Goal: Task Accomplishment & Management: Manage account settings

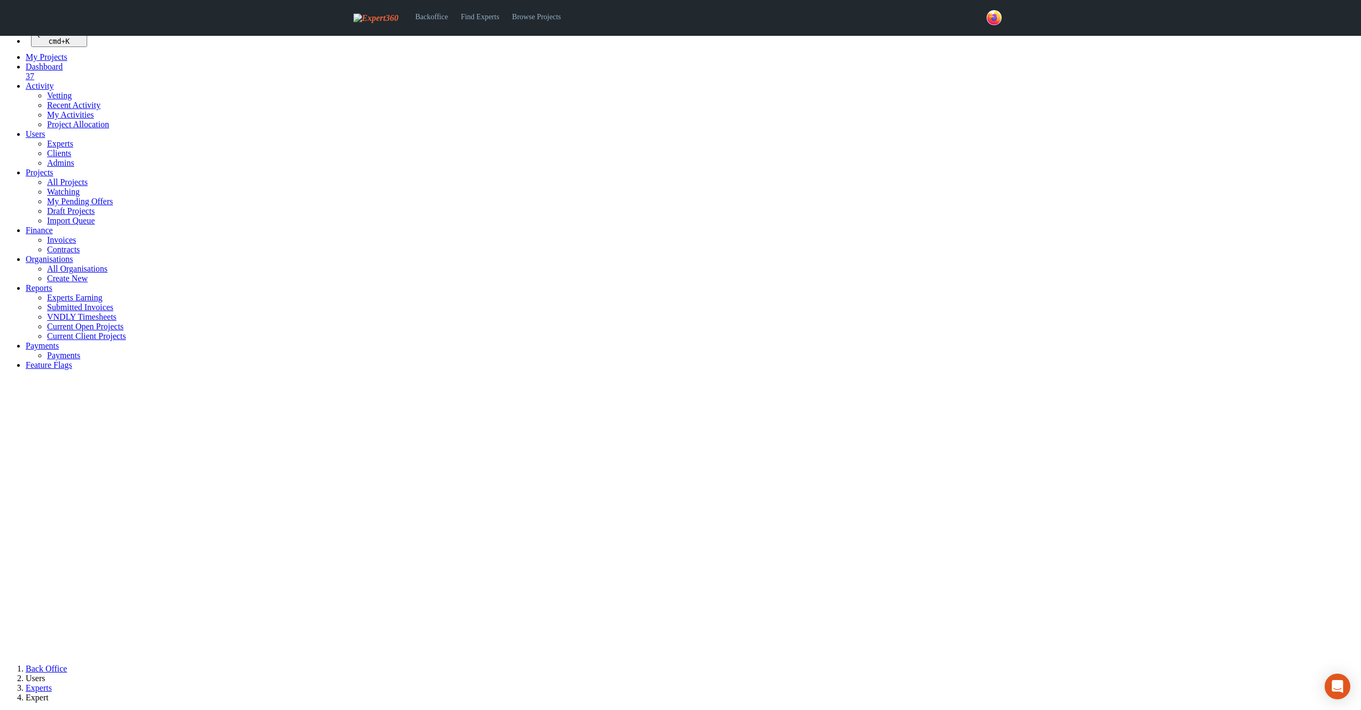
select select
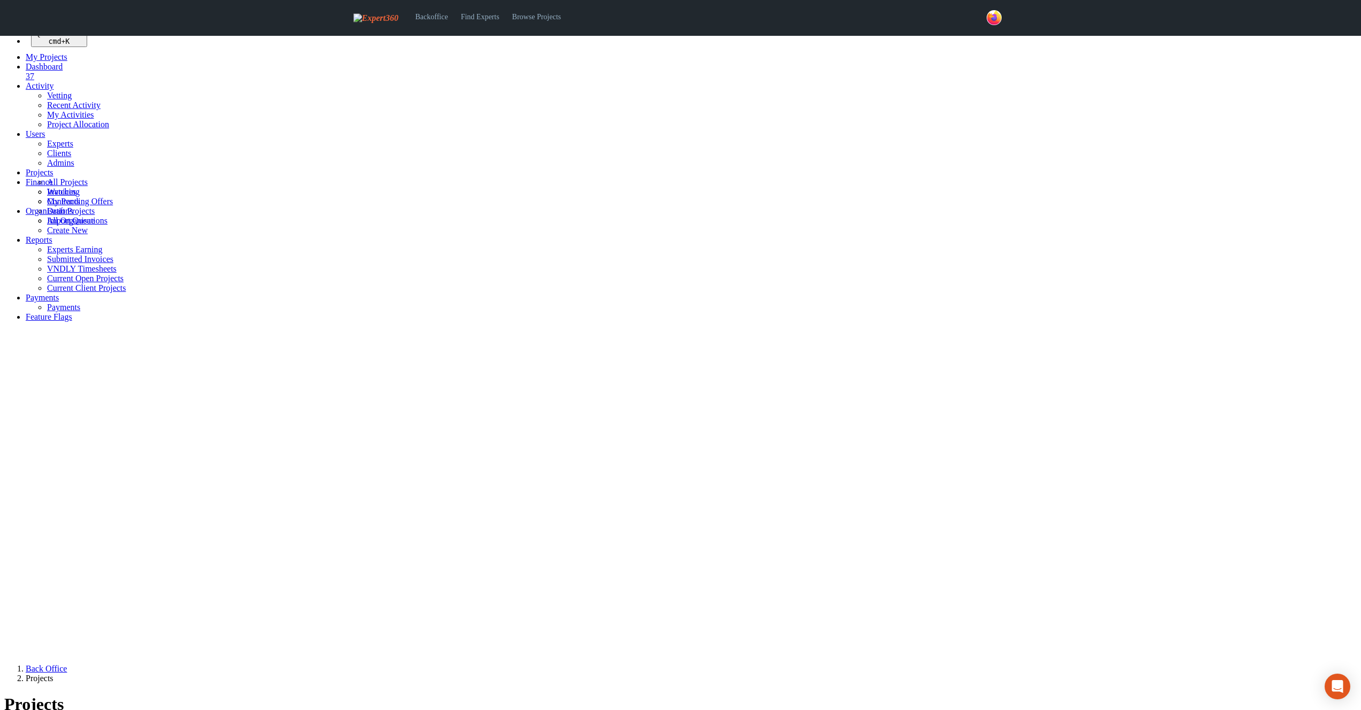
scroll to position [330, 0]
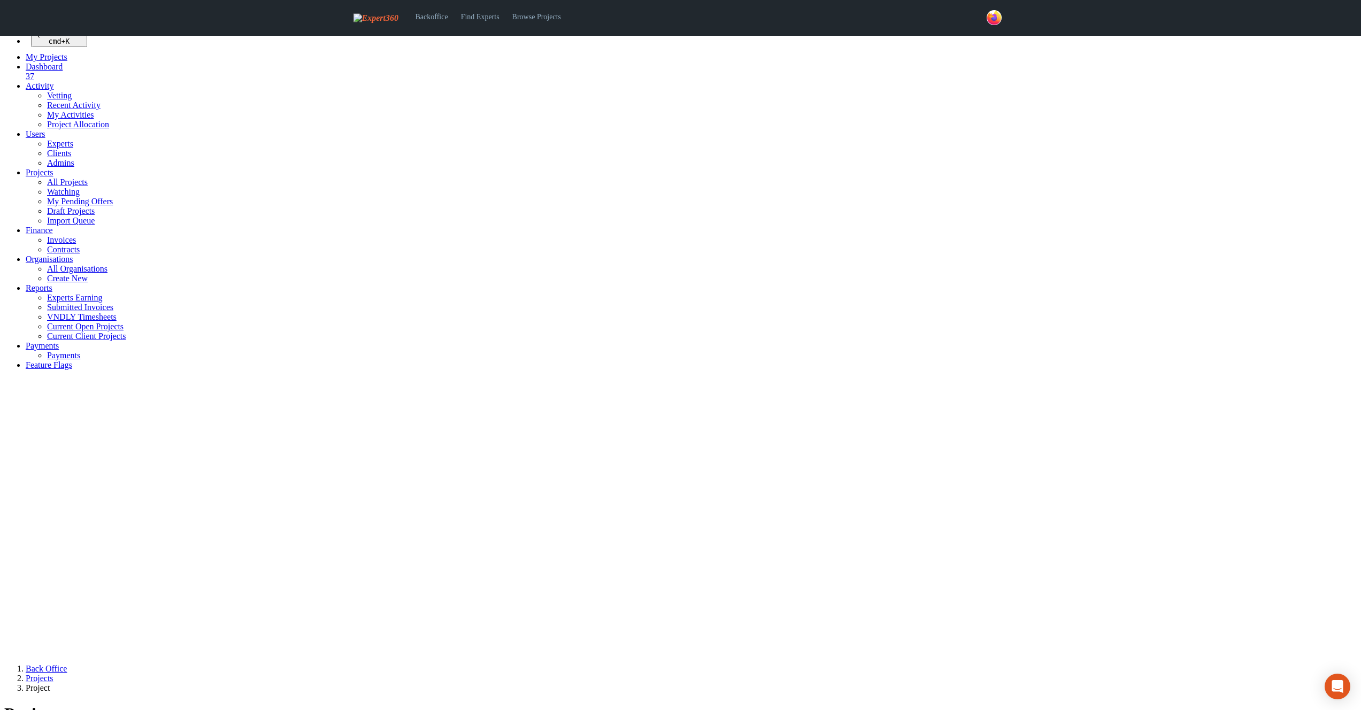
select select
